Goal: Task Accomplishment & Management: Complete application form

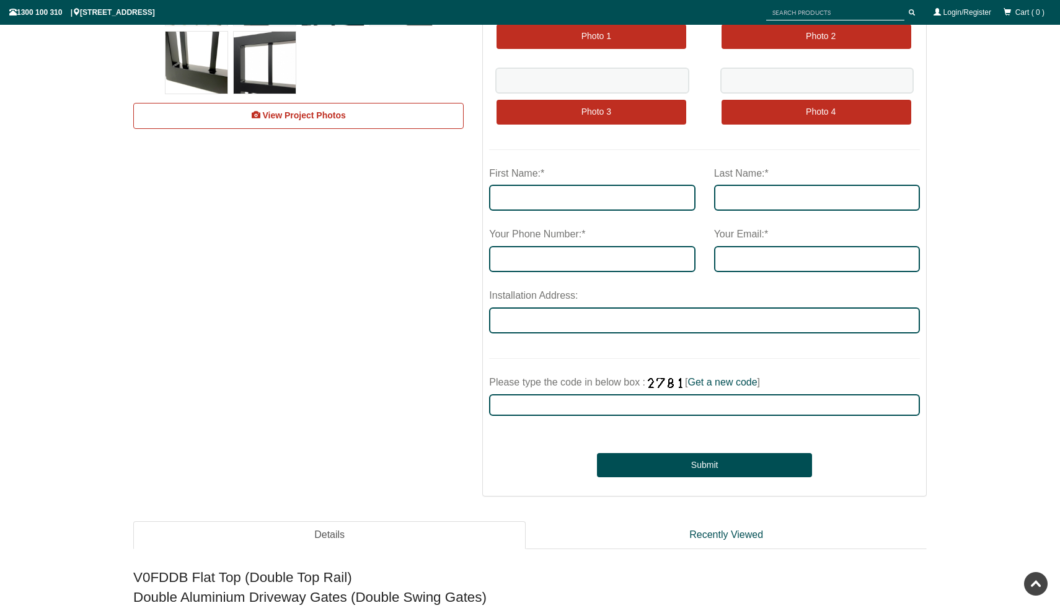
scroll to position [217, 0]
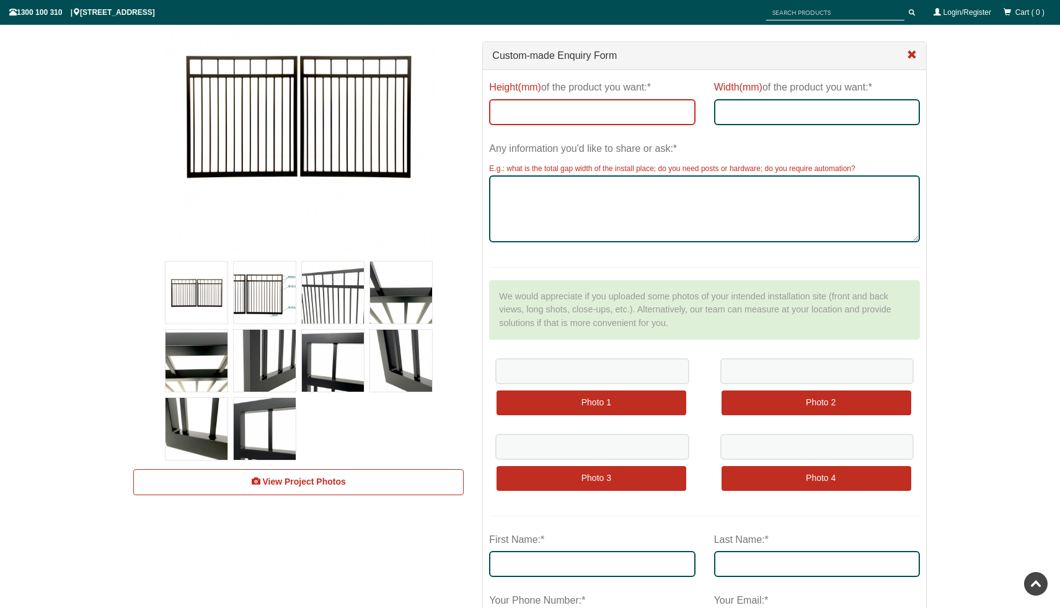
click at [546, 107] on input "Height(mm) of the product you want:*" at bounding box center [592, 112] width 206 height 26
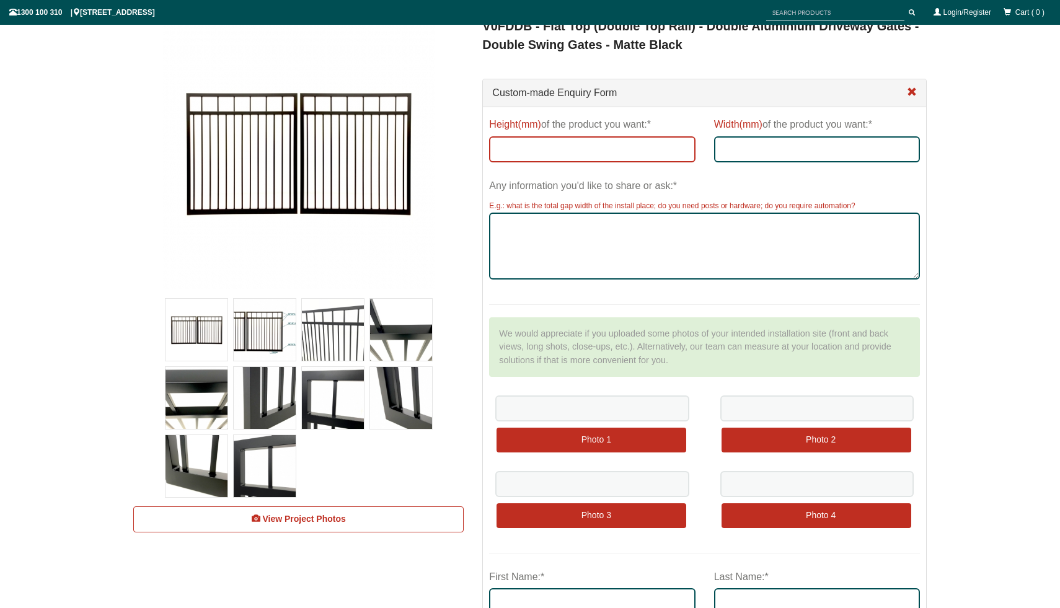
scroll to position [185, 0]
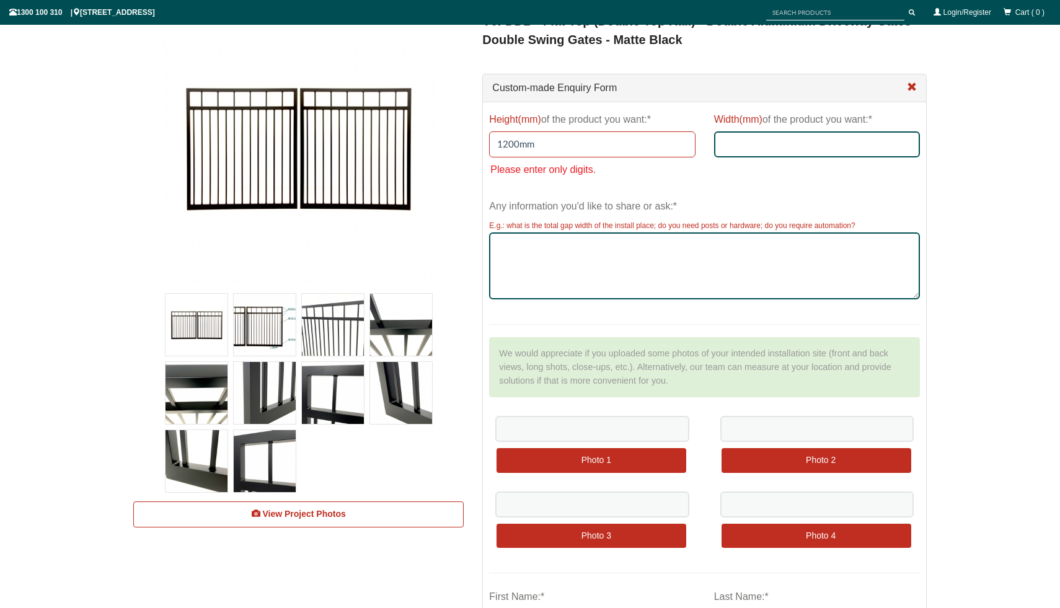
click at [558, 142] on input "1200mm" at bounding box center [592, 144] width 206 height 26
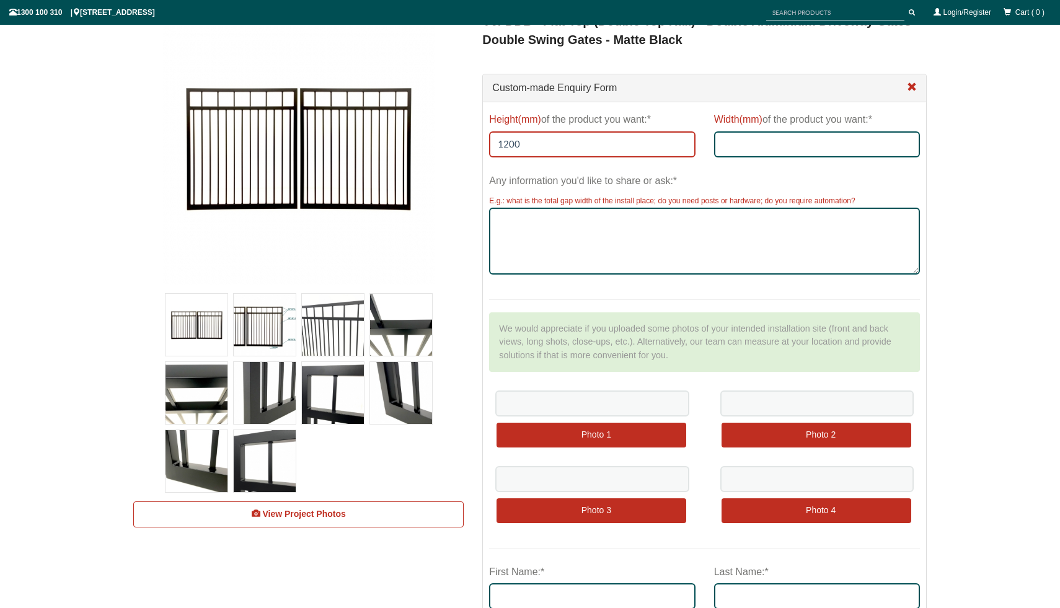
type input "1200"
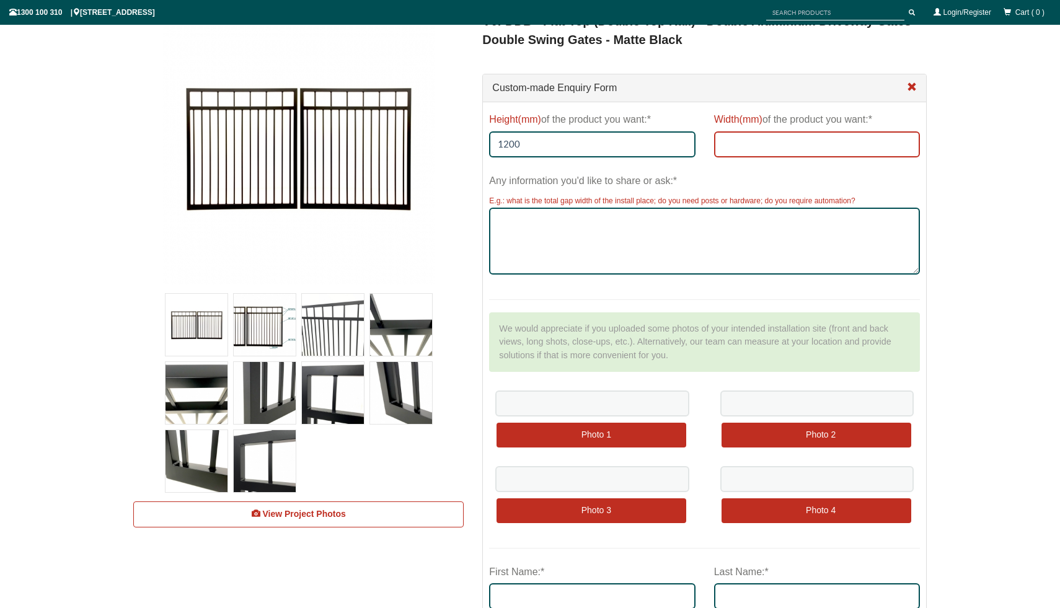
click at [749, 151] on input "Width(mm) of the product you want:*" at bounding box center [817, 144] width 206 height 26
type input "4200"
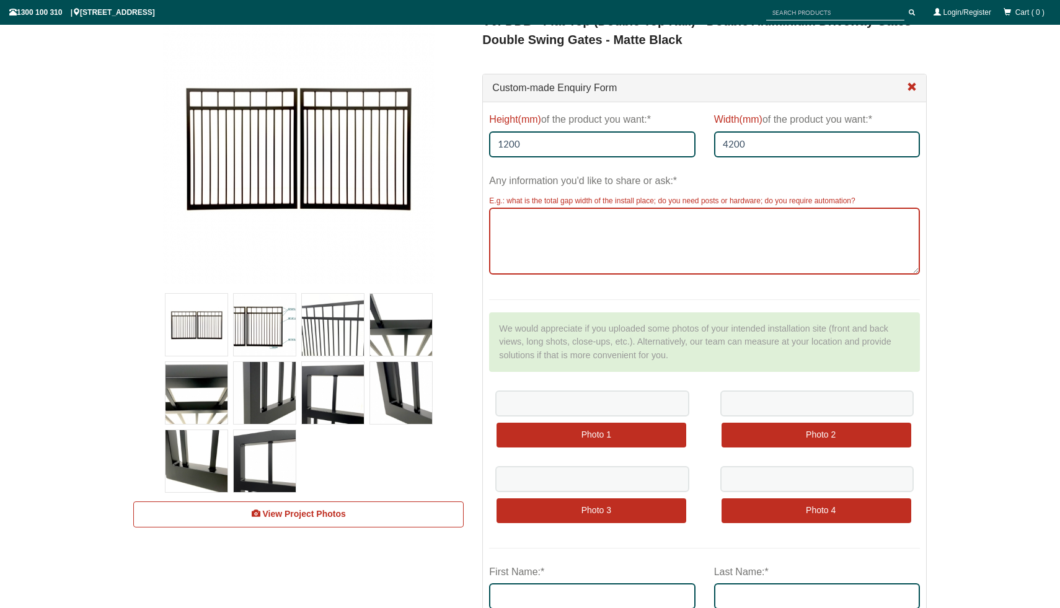
click at [569, 218] on textarea "Any information you'd like to share or ask:*" at bounding box center [704, 241] width 431 height 67
paste textarea "Hello, we are looking for three gates 1200mm high: 1. Set of swinging gates (42…"
drag, startPoint x: 696, startPoint y: 266, endPoint x: 600, endPoint y: 265, distance: 96.1
click at [600, 265] on textarea "Hello, we are looking for three gates 1200mm high: 1. Set of swinging gates (42…" at bounding box center [704, 241] width 431 height 67
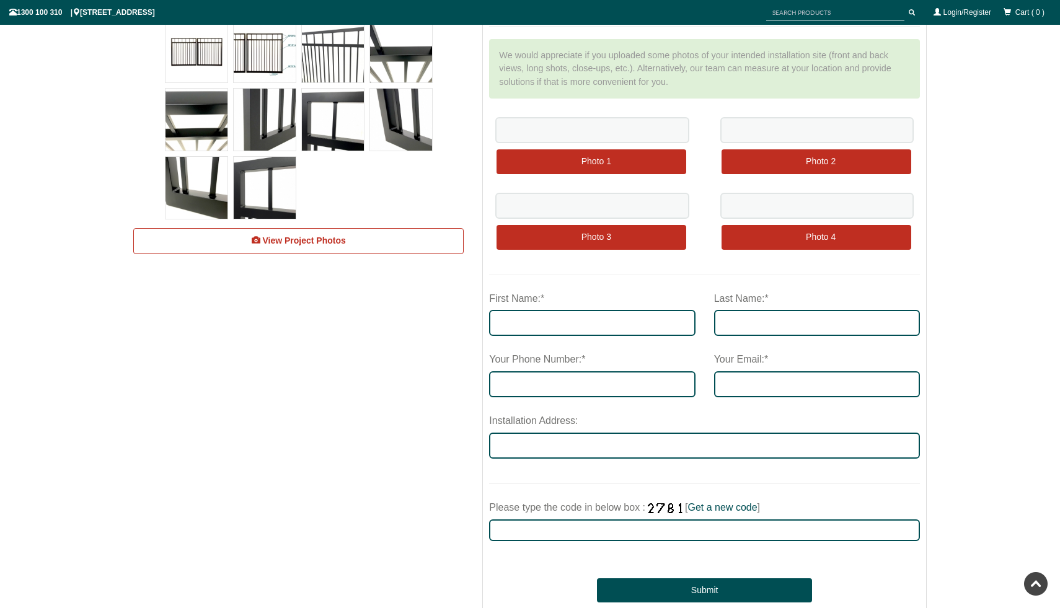
scroll to position [459, 0]
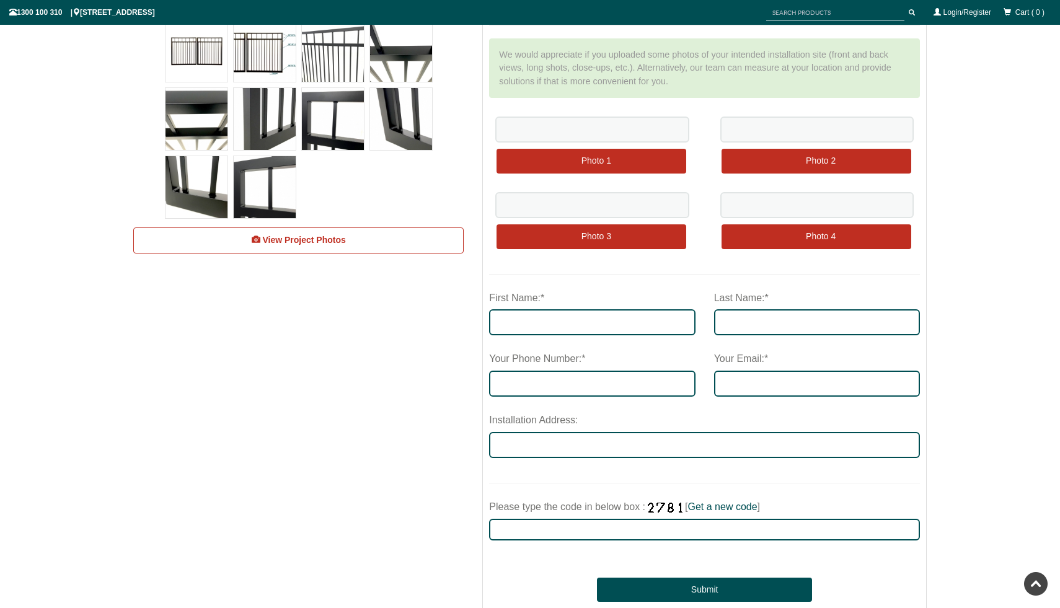
type textarea "Hello, we are looking for three gates 1200mm high: 1. Set of swinging gates (42…"
click at [560, 325] on input "First Name:*" at bounding box center [592, 322] width 206 height 26
type input "Matilda"
type input "[PERSON_NAME]"
type input "0429980908"
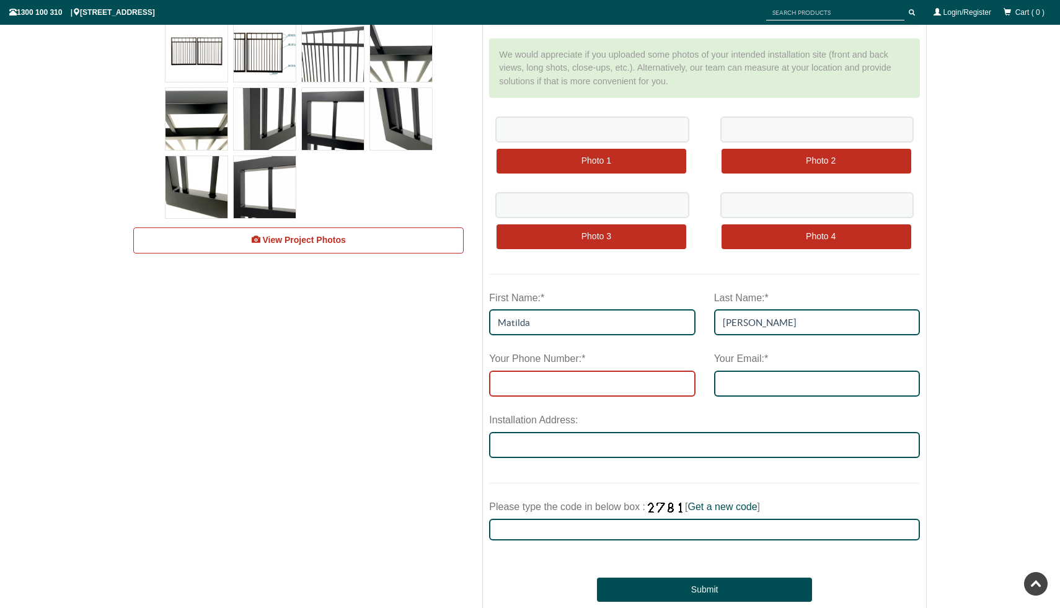
type input "[EMAIL_ADDRESS][DOMAIN_NAME]"
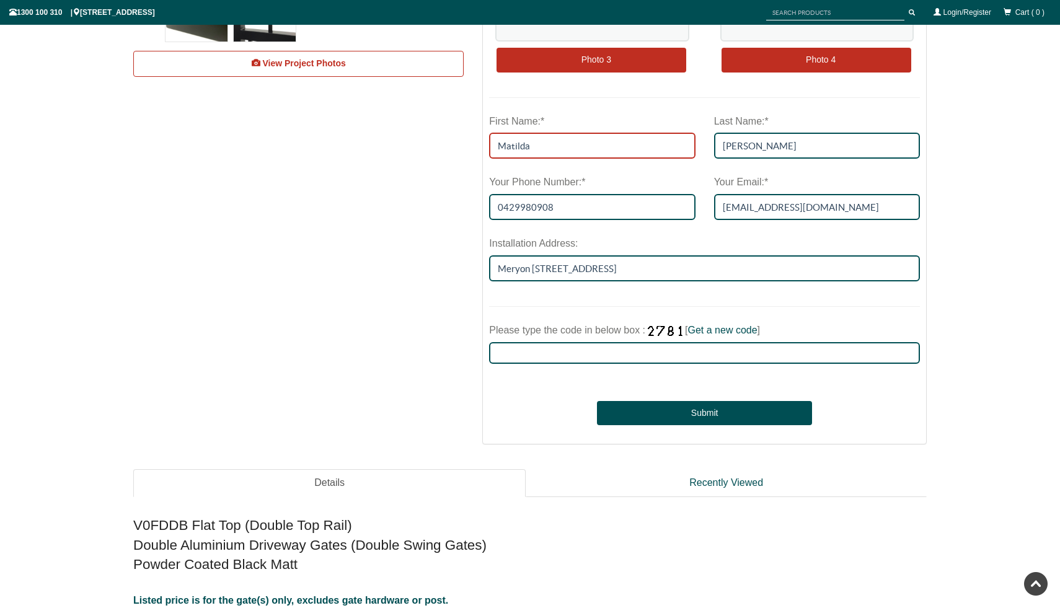
scroll to position [650, 0]
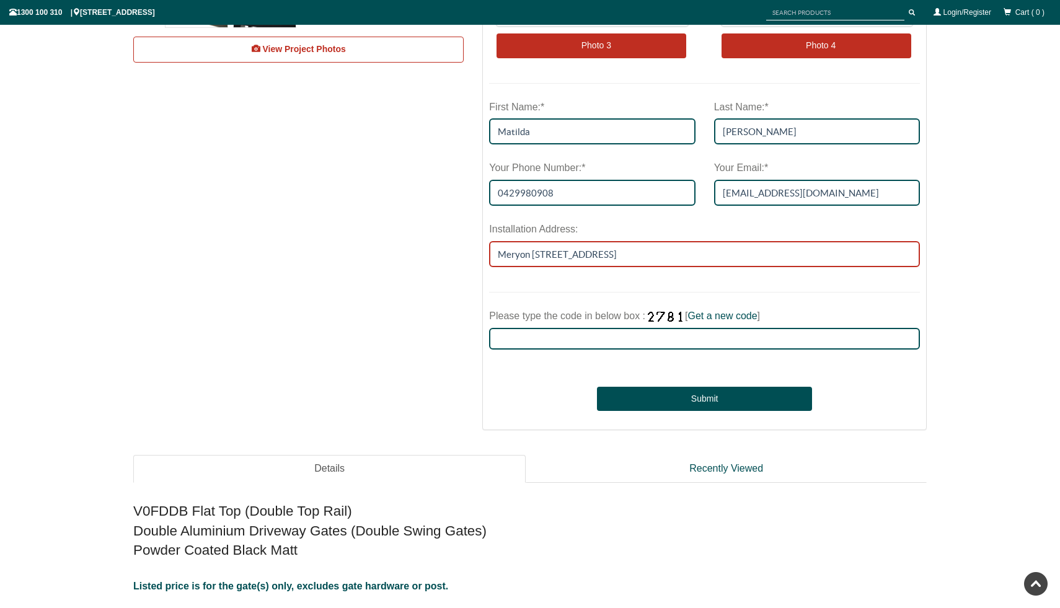
drag, startPoint x: 731, startPoint y: 252, endPoint x: 493, endPoint y: 241, distance: 238.3
click at [493, 241] on input "Meryon [STREET_ADDRESS]" at bounding box center [704, 254] width 431 height 26
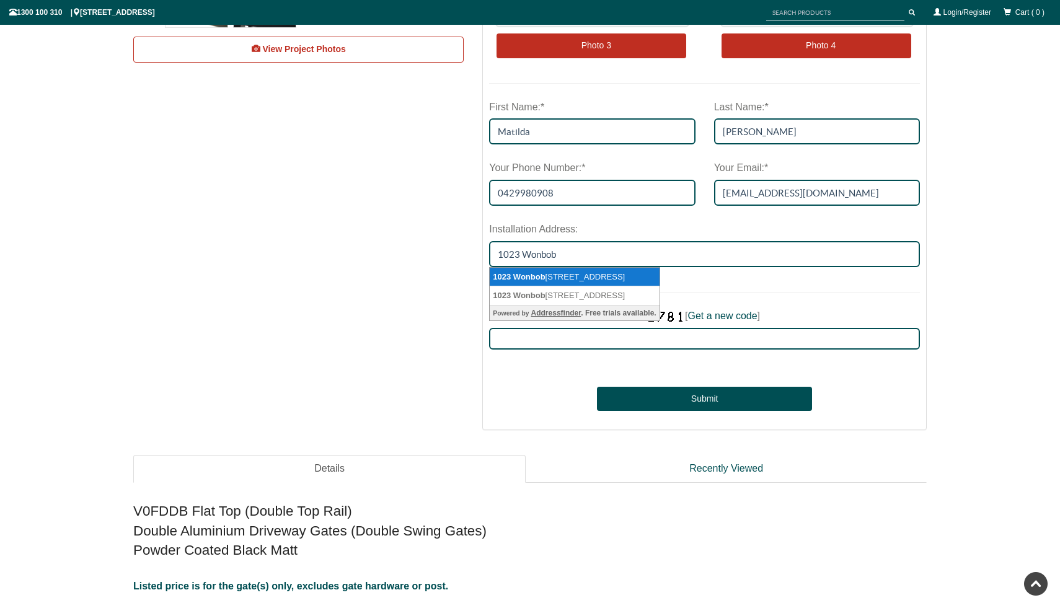
click at [514, 276] on span "Wonbob" at bounding box center [529, 276] width 32 height 9
type input "[STREET_ADDRESS]"
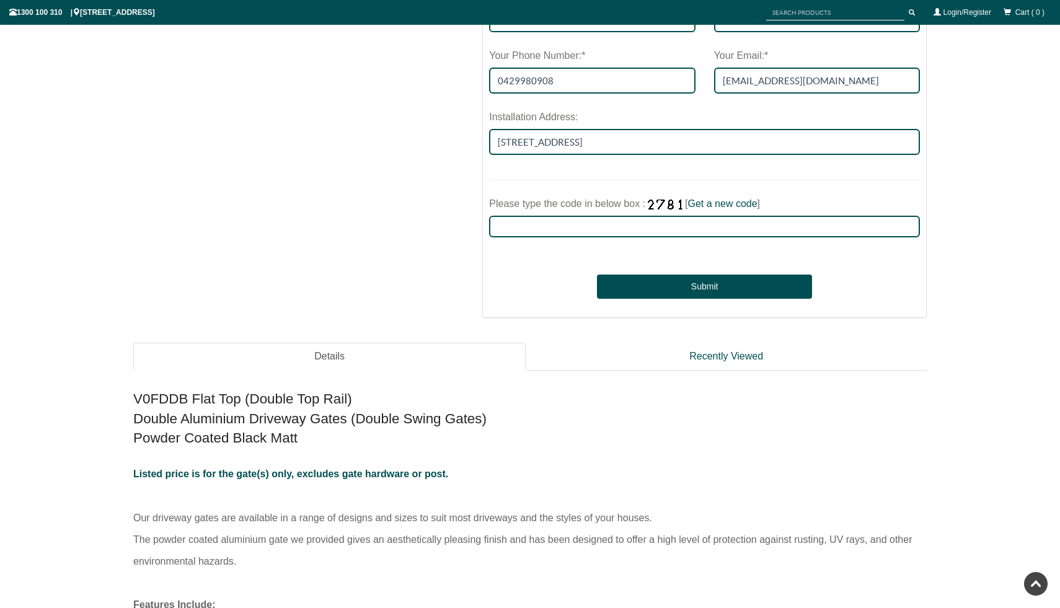
scroll to position [763, 0]
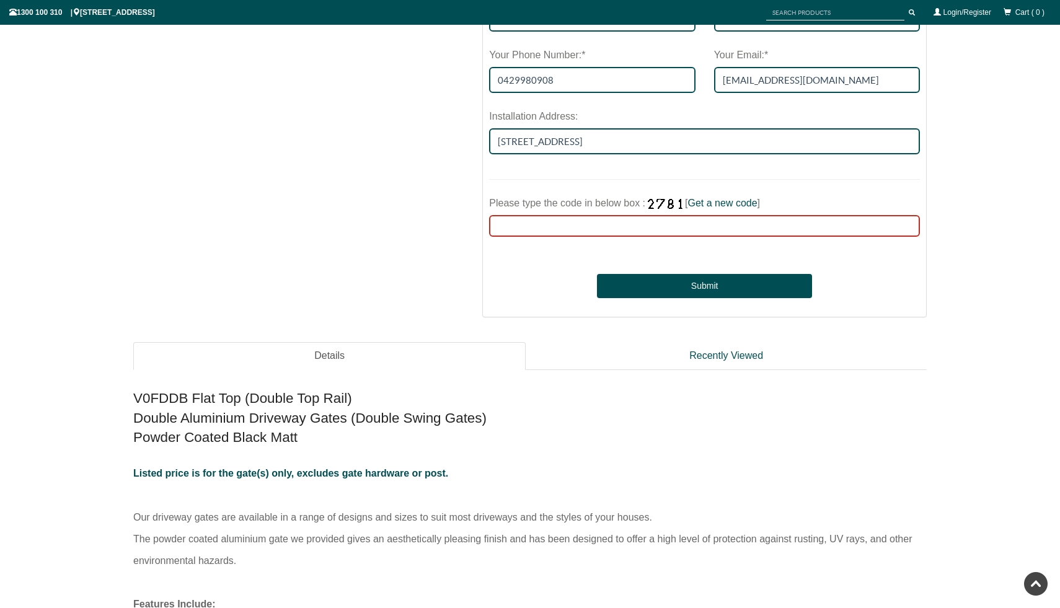
click at [519, 225] on input "Please type the code in below box : [ Get a new code ]" at bounding box center [704, 226] width 431 height 22
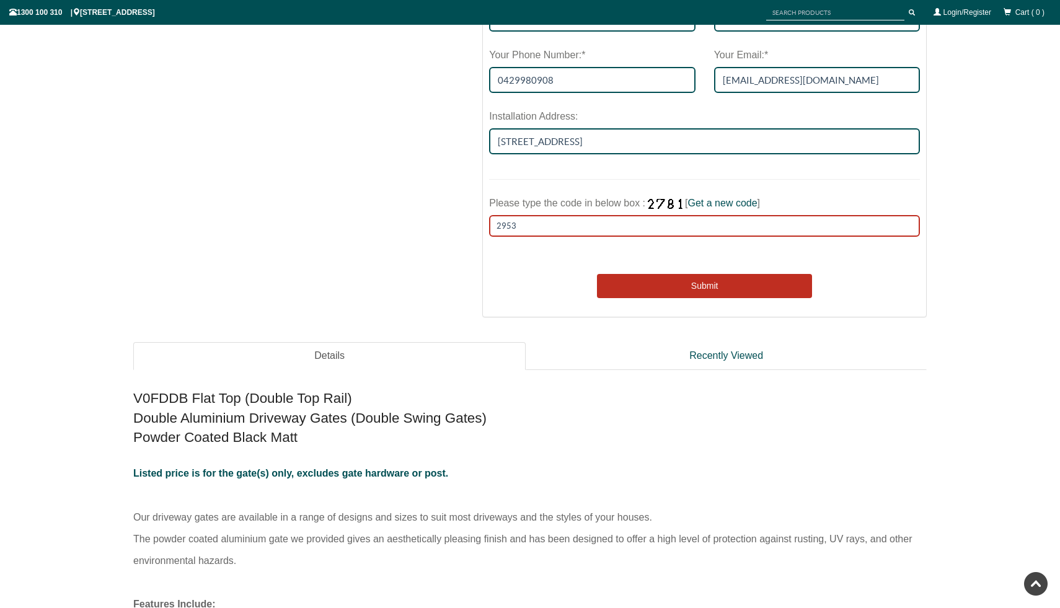
type input "2953"
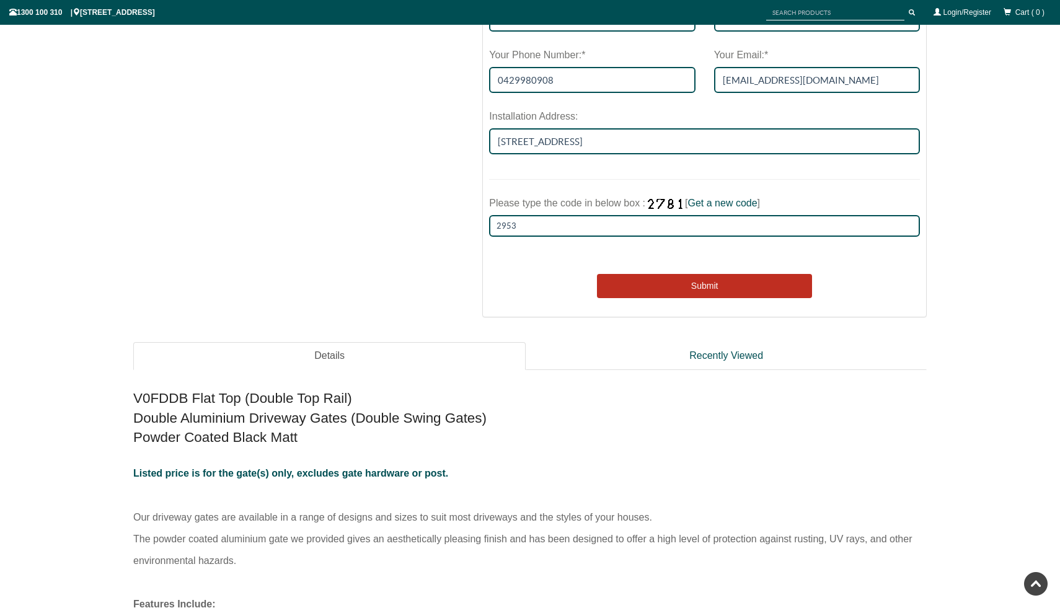
click at [739, 288] on button "Submit" at bounding box center [704, 286] width 215 height 25
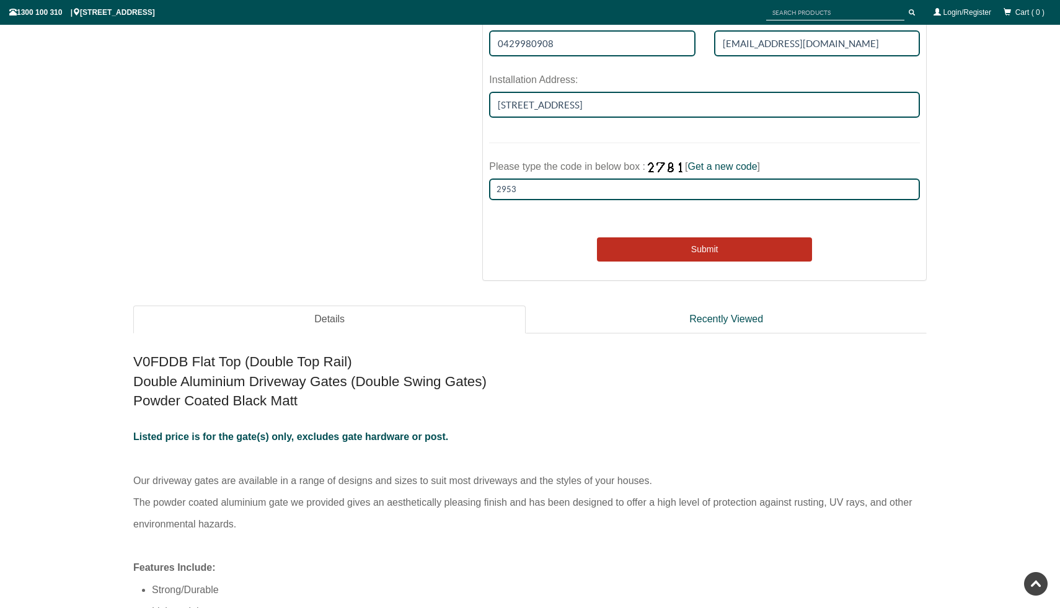
scroll to position [800, 0]
